Goal: Information Seeking & Learning: Learn about a topic

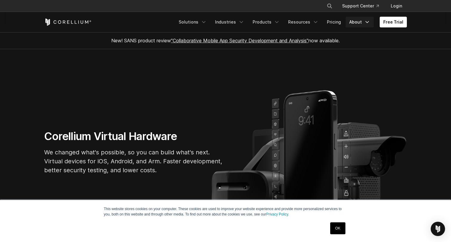
click at [364, 23] on link "About" at bounding box center [360, 22] width 28 height 11
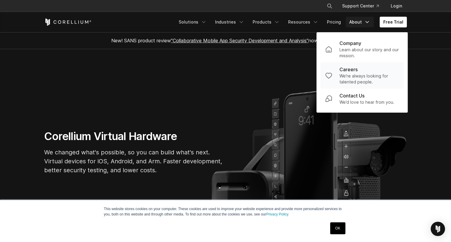
click at [351, 70] on p "Careers" at bounding box center [349, 69] width 18 height 7
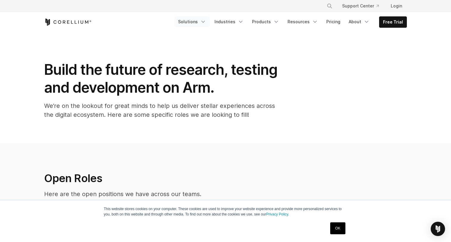
click at [191, 22] on link "Solutions" at bounding box center [192, 21] width 35 height 11
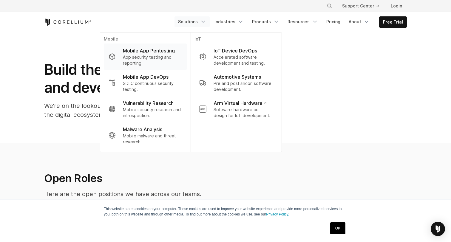
click at [154, 55] on p "App security testing and reporting." at bounding box center [152, 60] width 59 height 12
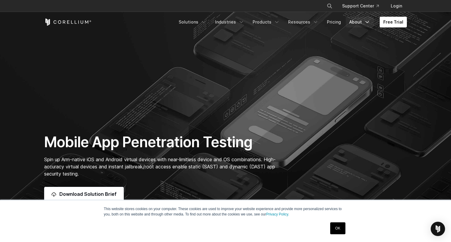
click at [360, 24] on link "About" at bounding box center [360, 22] width 28 height 11
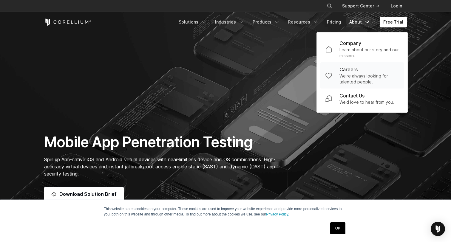
click at [356, 75] on p "We're always looking for talented people." at bounding box center [370, 79] width 60 height 12
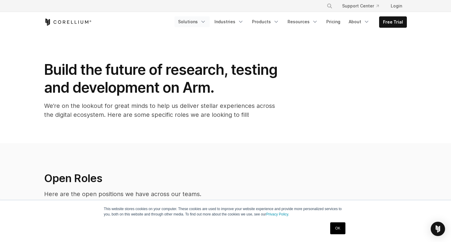
click at [194, 21] on link "Solutions" at bounding box center [192, 21] width 35 height 11
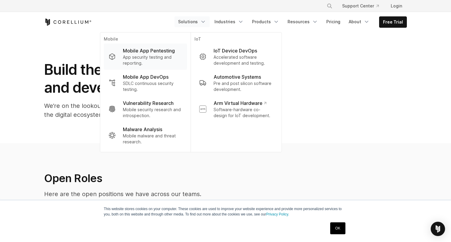
click at [168, 55] on p "App security testing and reporting." at bounding box center [152, 60] width 59 height 12
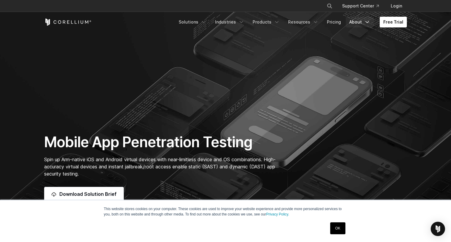
click at [359, 23] on link "About" at bounding box center [360, 22] width 28 height 11
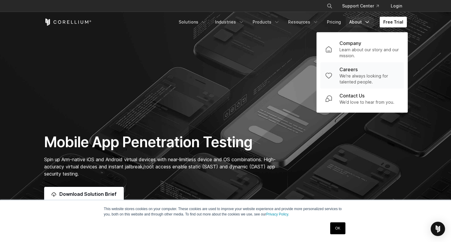
click at [354, 76] on p "We're always looking for talented people." at bounding box center [370, 79] width 60 height 12
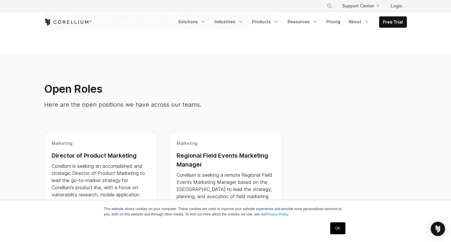
scroll to position [125, 0]
